Goal: Task Accomplishment & Management: Manage account settings

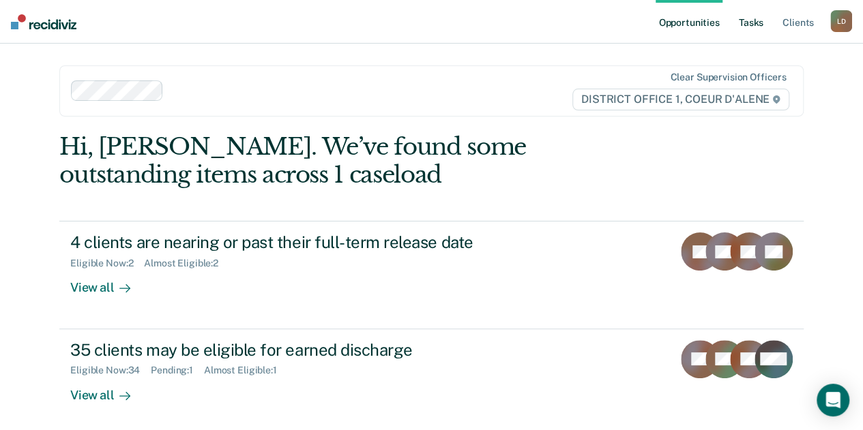
click at [753, 23] on link "Tasks" at bounding box center [751, 22] width 30 height 44
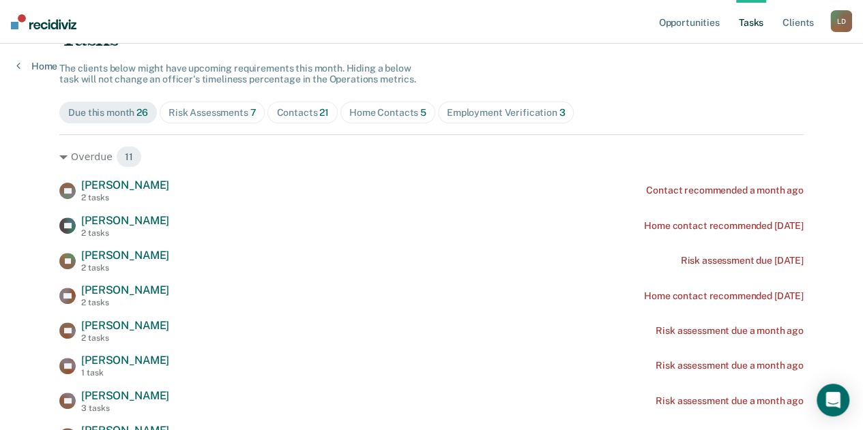
scroll to position [205, 0]
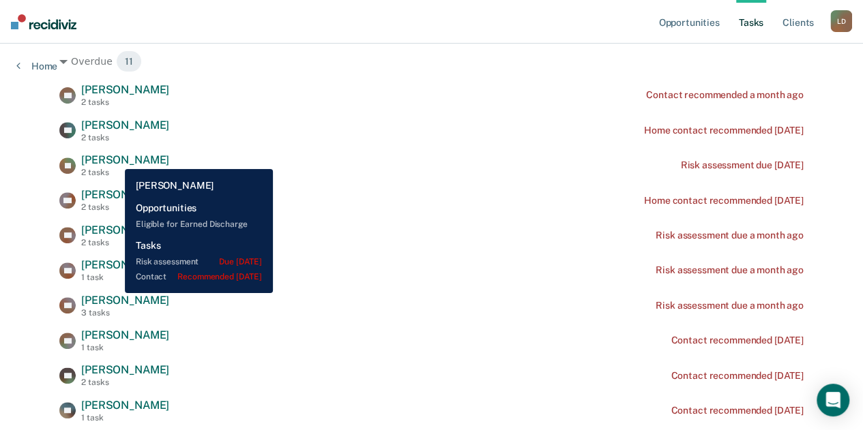
click at [115, 159] on span "[PERSON_NAME]" at bounding box center [125, 159] width 88 height 13
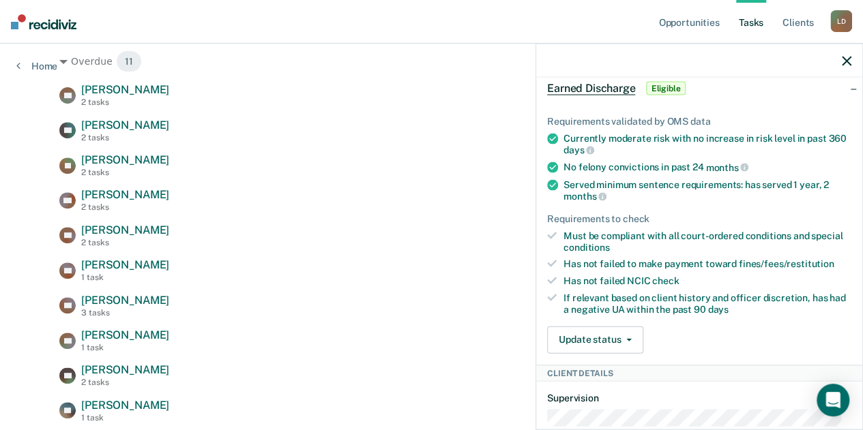
scroll to position [468, 0]
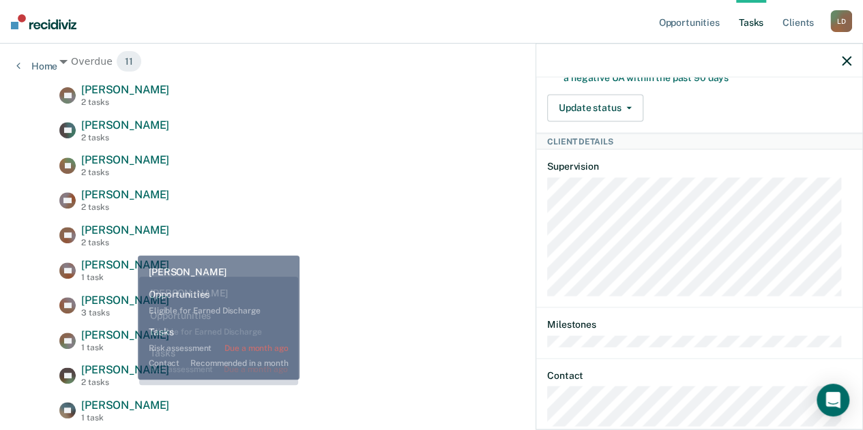
click at [130, 269] on span "[PERSON_NAME]" at bounding box center [125, 265] width 88 height 13
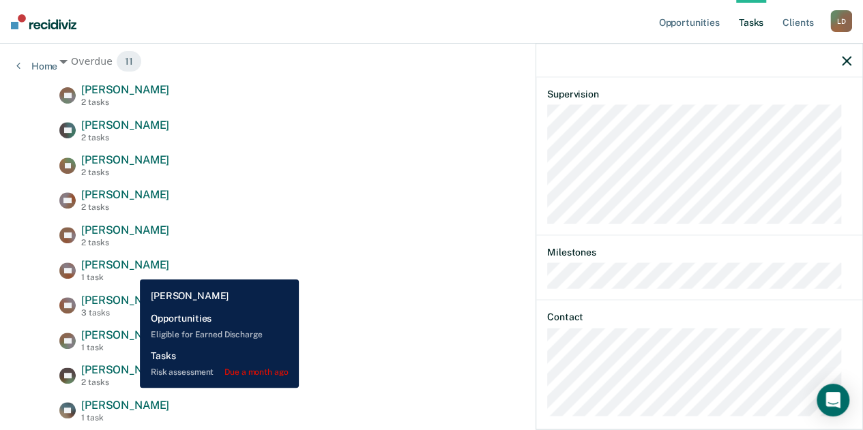
scroll to position [396, 0]
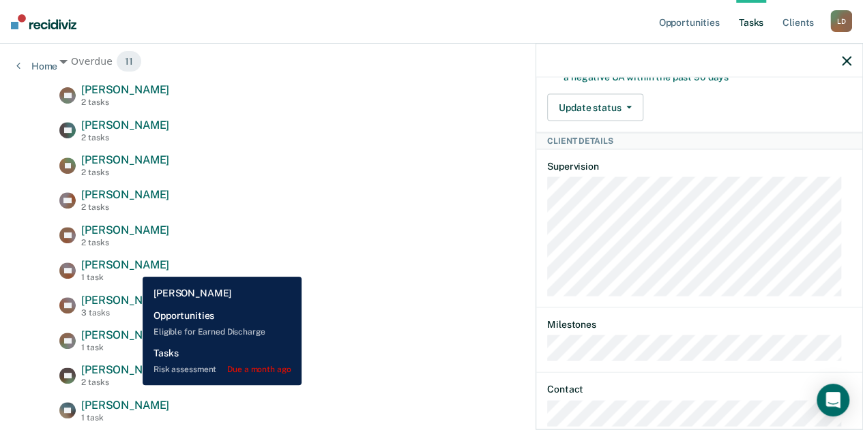
click at [132, 267] on span "[PERSON_NAME]" at bounding box center [125, 265] width 88 height 13
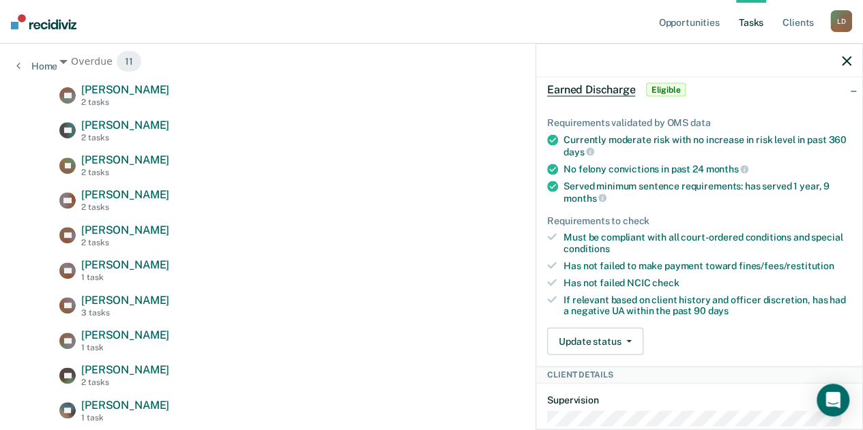
scroll to position [273, 0]
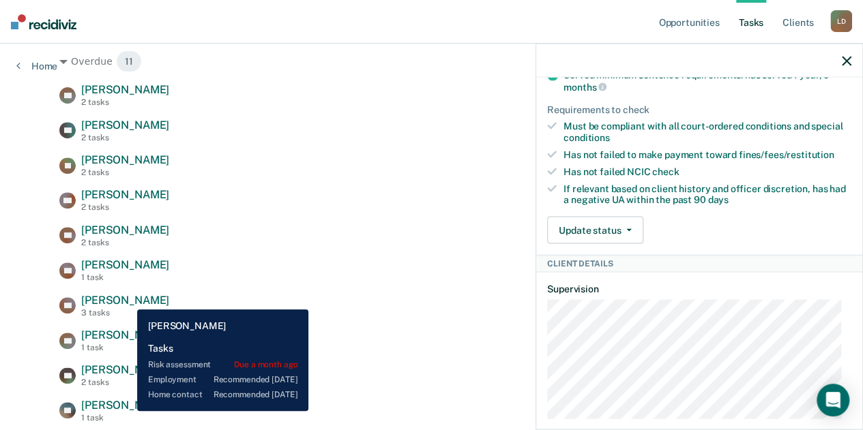
click at [127, 299] on span "[PERSON_NAME]" at bounding box center [125, 300] width 88 height 13
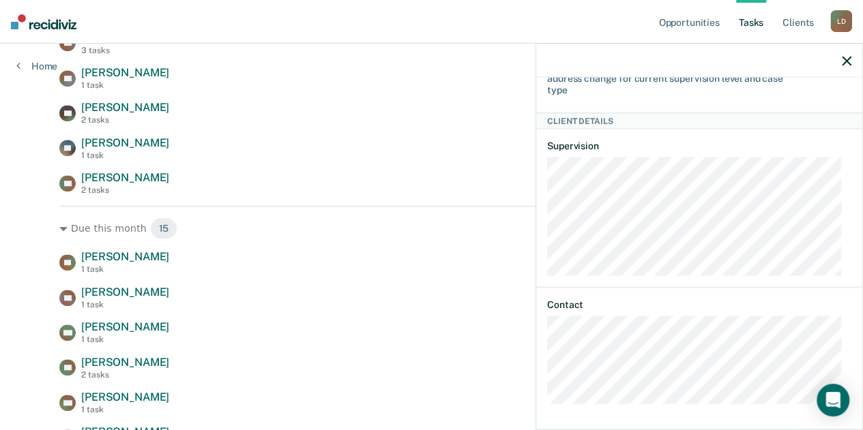
scroll to position [477, 0]
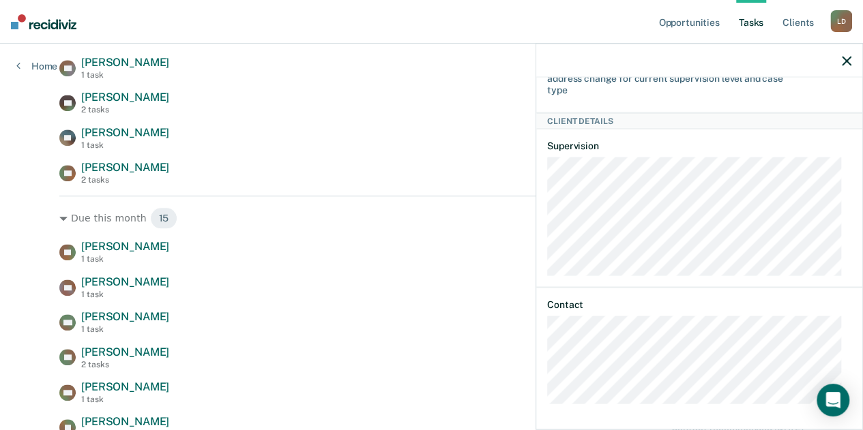
click at [847, 63] on icon "button" at bounding box center [847, 61] width 10 height 10
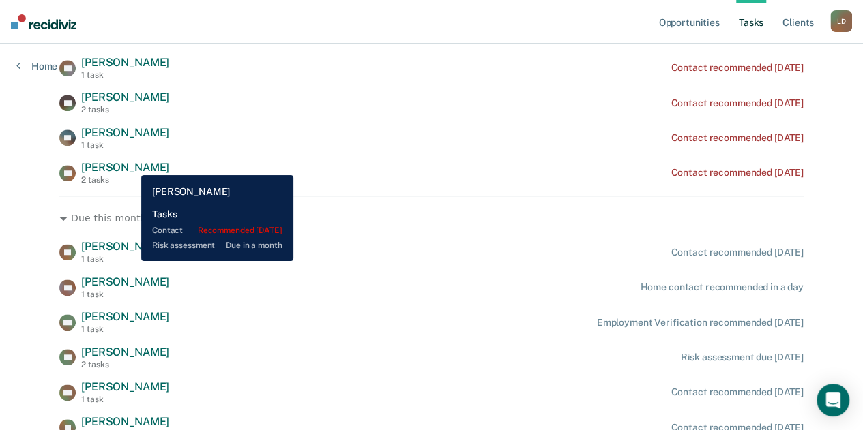
click at [131, 165] on span "[PERSON_NAME]" at bounding box center [125, 167] width 88 height 13
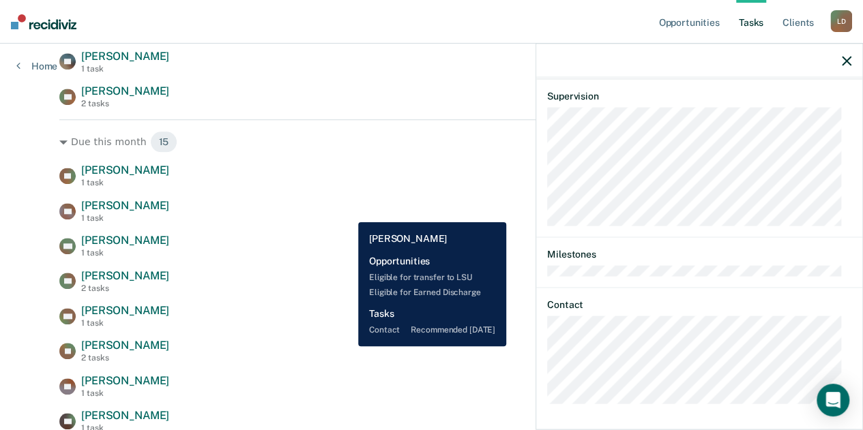
scroll to position [546, 0]
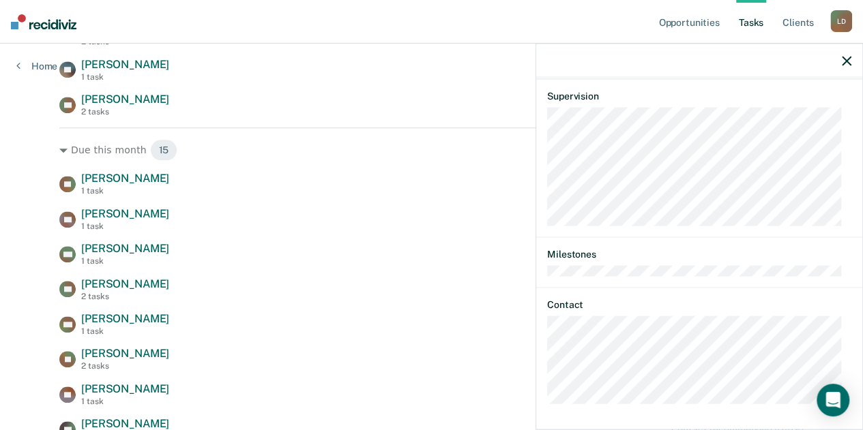
click at [842, 57] on icon "button" at bounding box center [847, 61] width 10 height 10
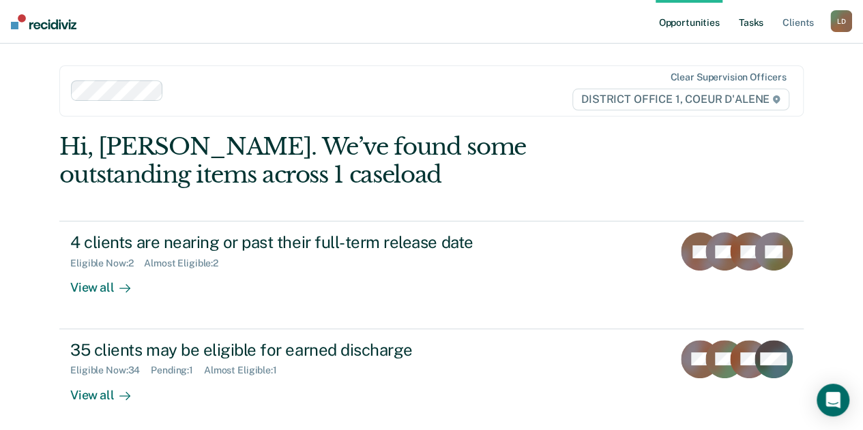
click at [750, 25] on link "Tasks" at bounding box center [751, 22] width 30 height 44
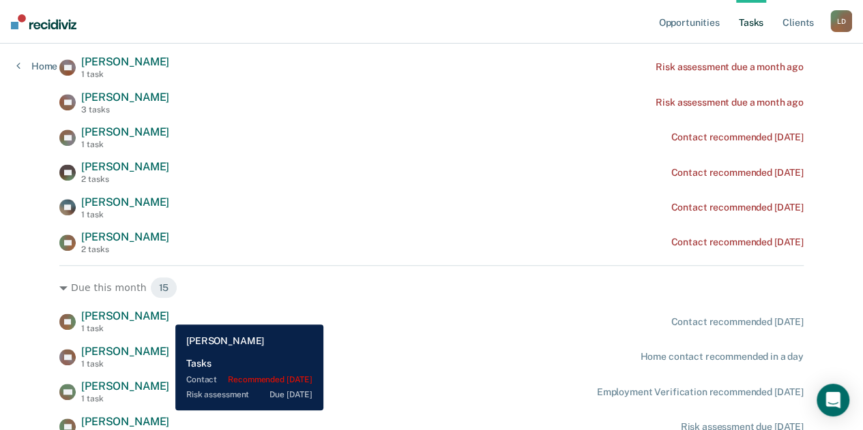
scroll to position [409, 0]
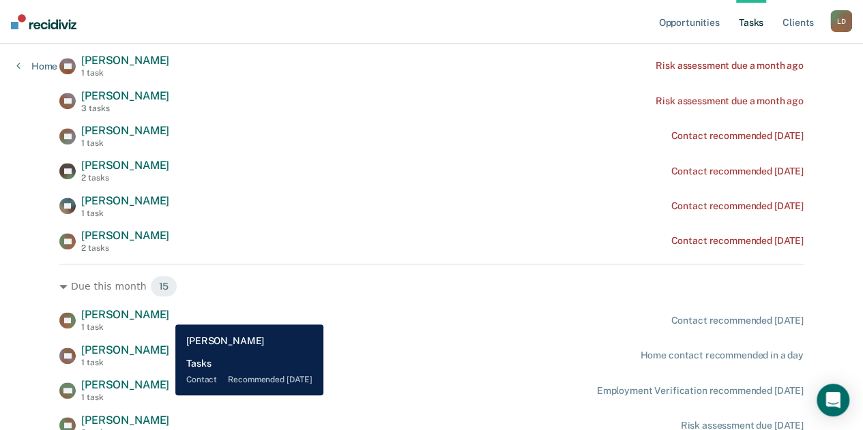
click at [165, 314] on span "[PERSON_NAME]" at bounding box center [125, 314] width 88 height 13
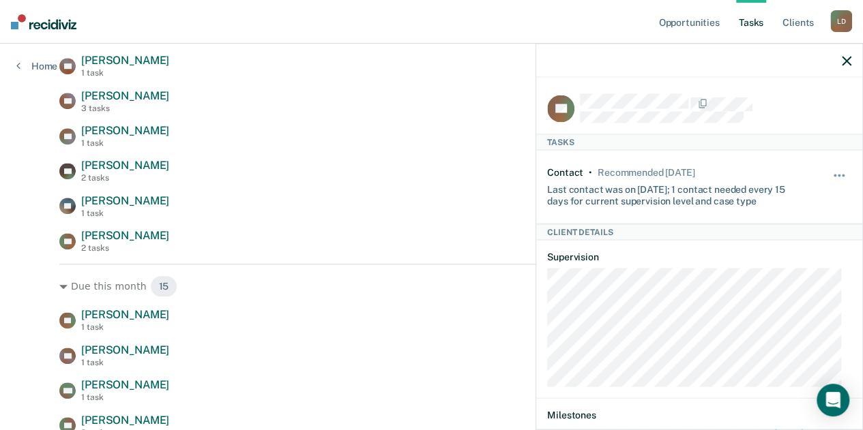
click at [851, 61] on icon "button" at bounding box center [847, 61] width 10 height 10
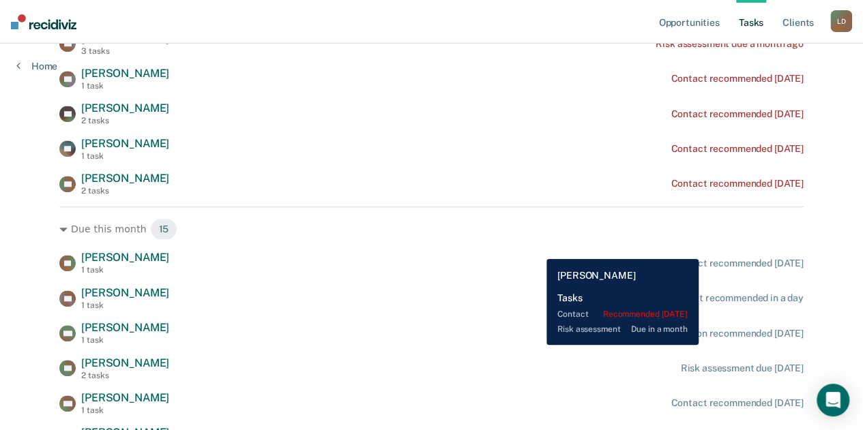
scroll to position [546, 0]
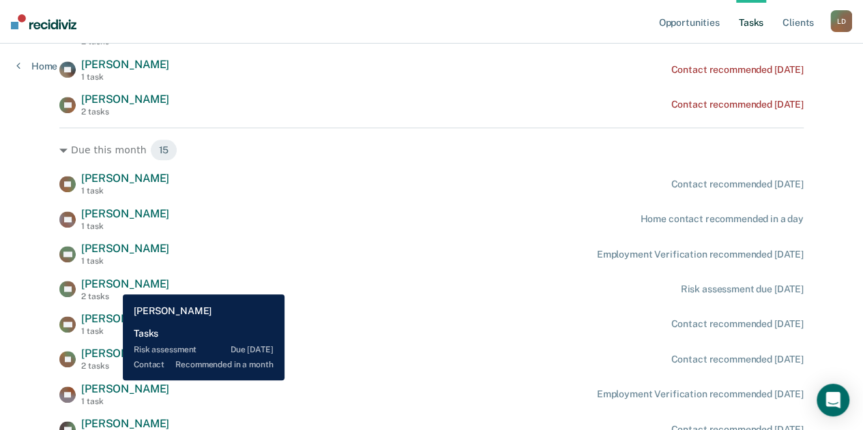
click at [113, 284] on span "[PERSON_NAME]" at bounding box center [125, 284] width 88 height 13
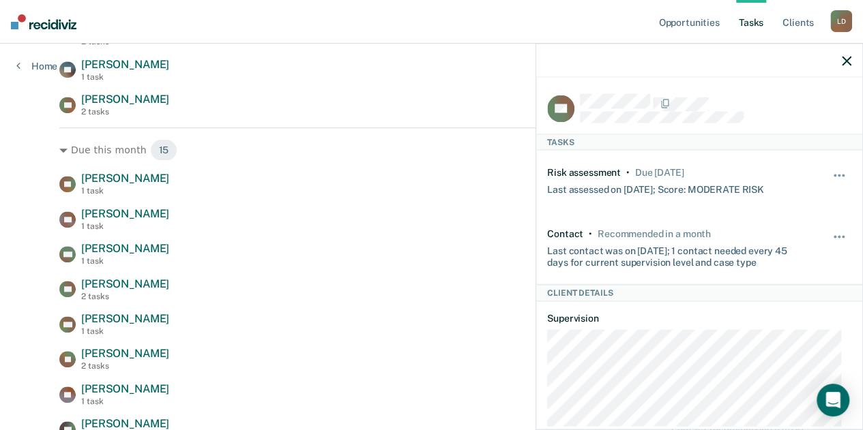
click at [846, 57] on icon "button" at bounding box center [847, 61] width 10 height 10
